Goal: Communication & Community: Answer question/provide support

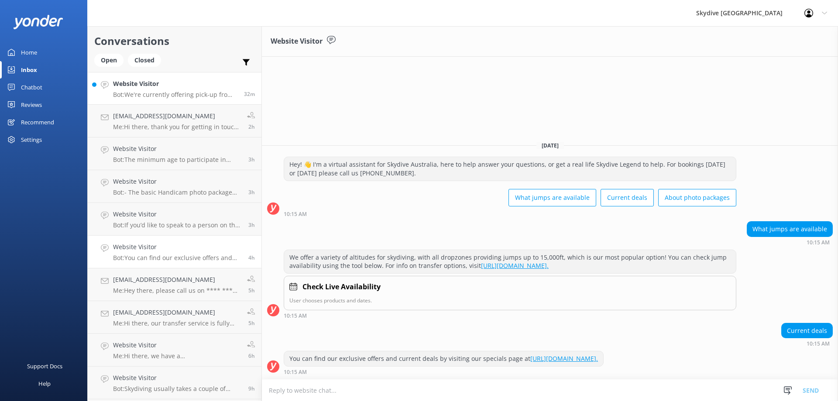
click at [187, 93] on p "Bot: We're currently offering pick-up from the majority of our locations. Pleas…" at bounding box center [175, 95] width 124 height 8
